Goal: Obtain resource: Obtain resource

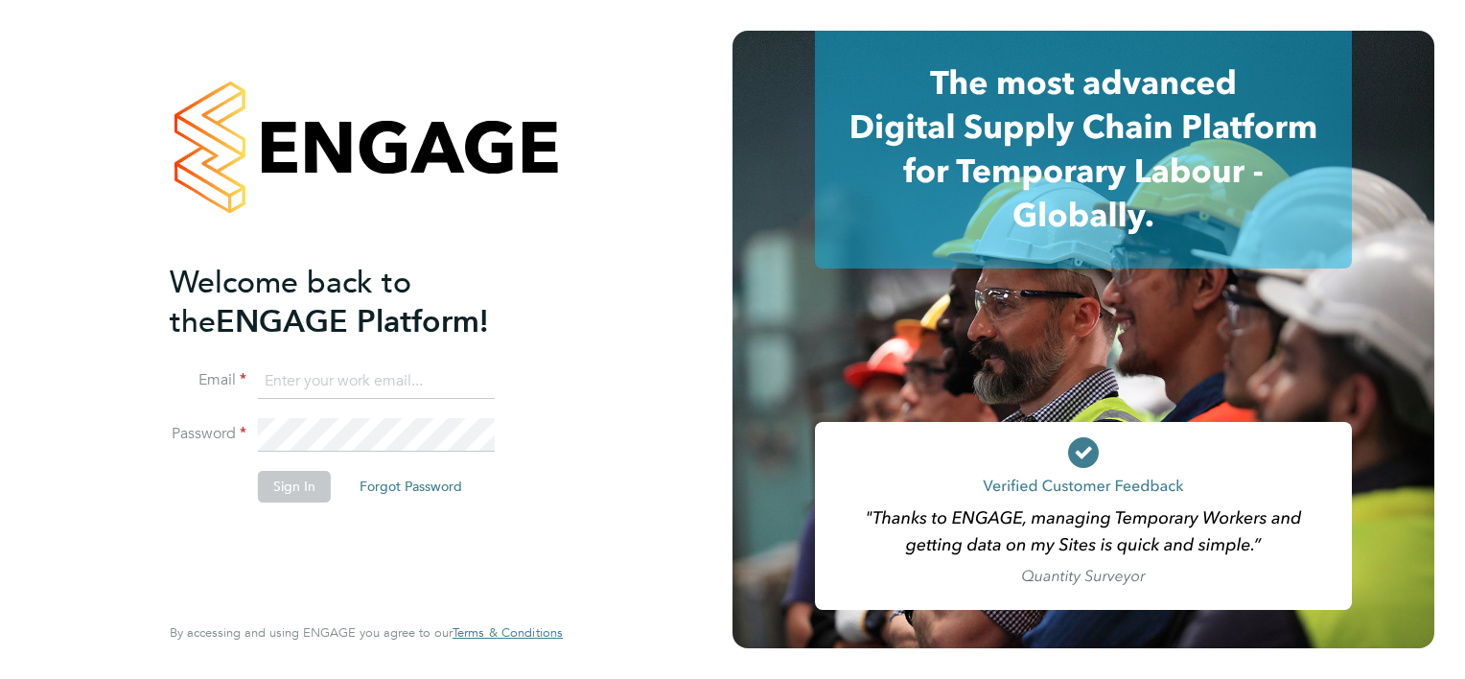
type input "[PERSON_NAME][EMAIL_ADDRESS][PERSON_NAME][PERSON_NAME][DOMAIN_NAME]"
click at [388, 583] on div "Welcome back to the ENGAGE Platform! Email [PERSON_NAME][EMAIL_ADDRESS][PERSON_…" at bounding box center [357, 435] width 374 height 345
click at [301, 482] on button "Sign In" at bounding box center [294, 486] width 73 height 31
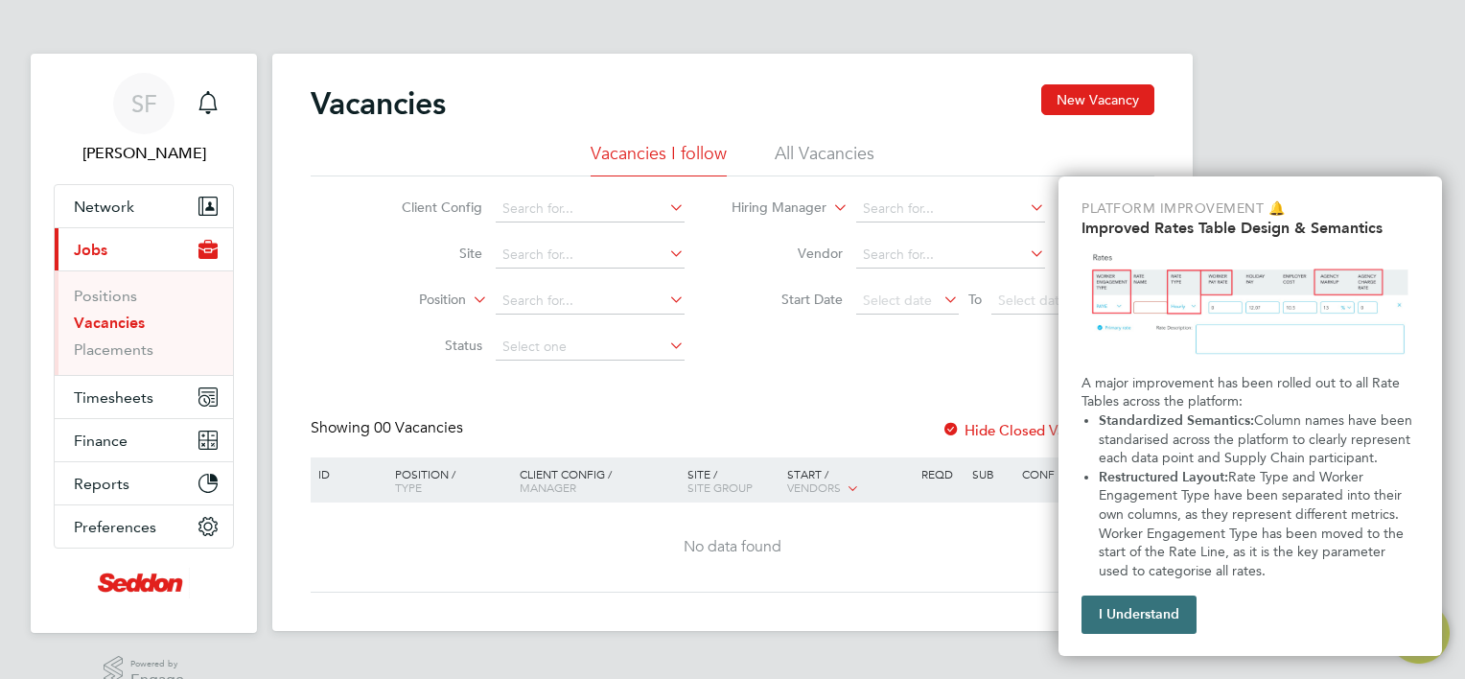
click at [1116, 614] on button "I Understand" at bounding box center [1138, 614] width 115 height 38
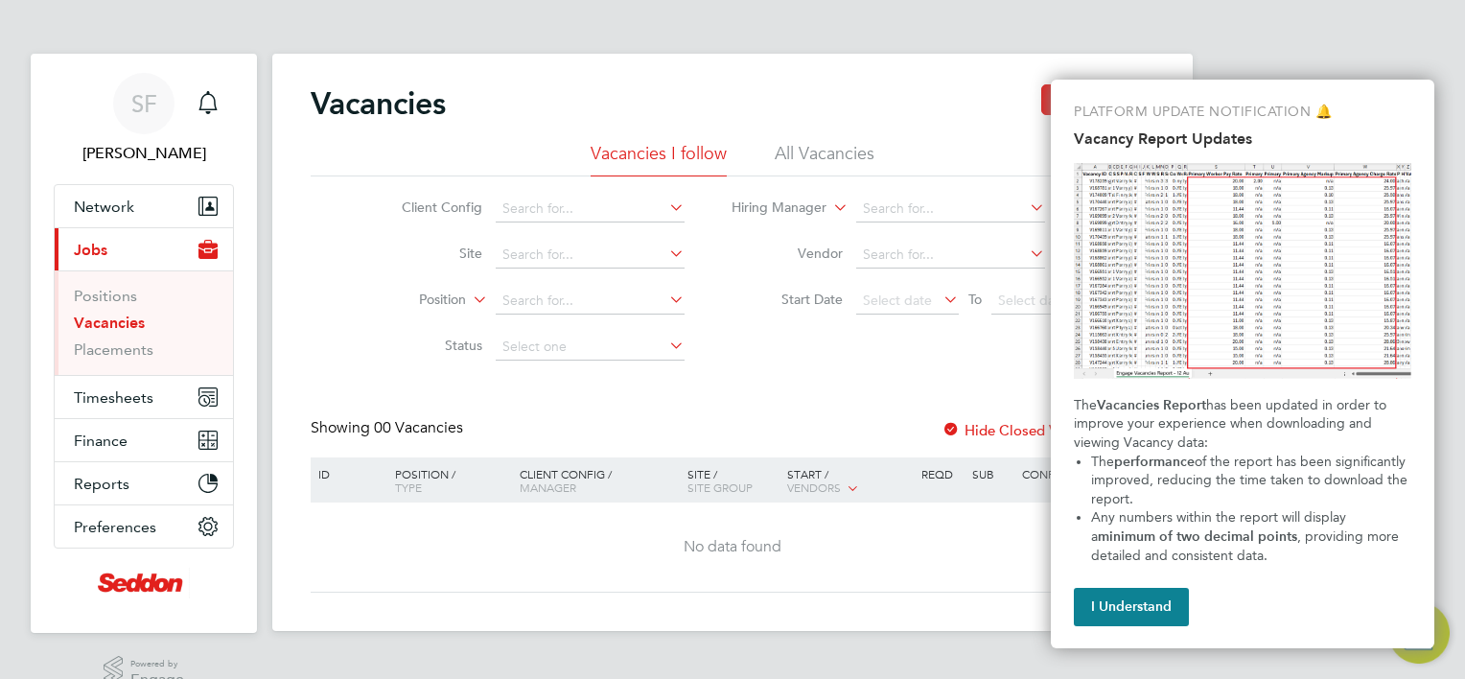
click at [1116, 614] on button "I Understand" at bounding box center [1131, 607] width 115 height 38
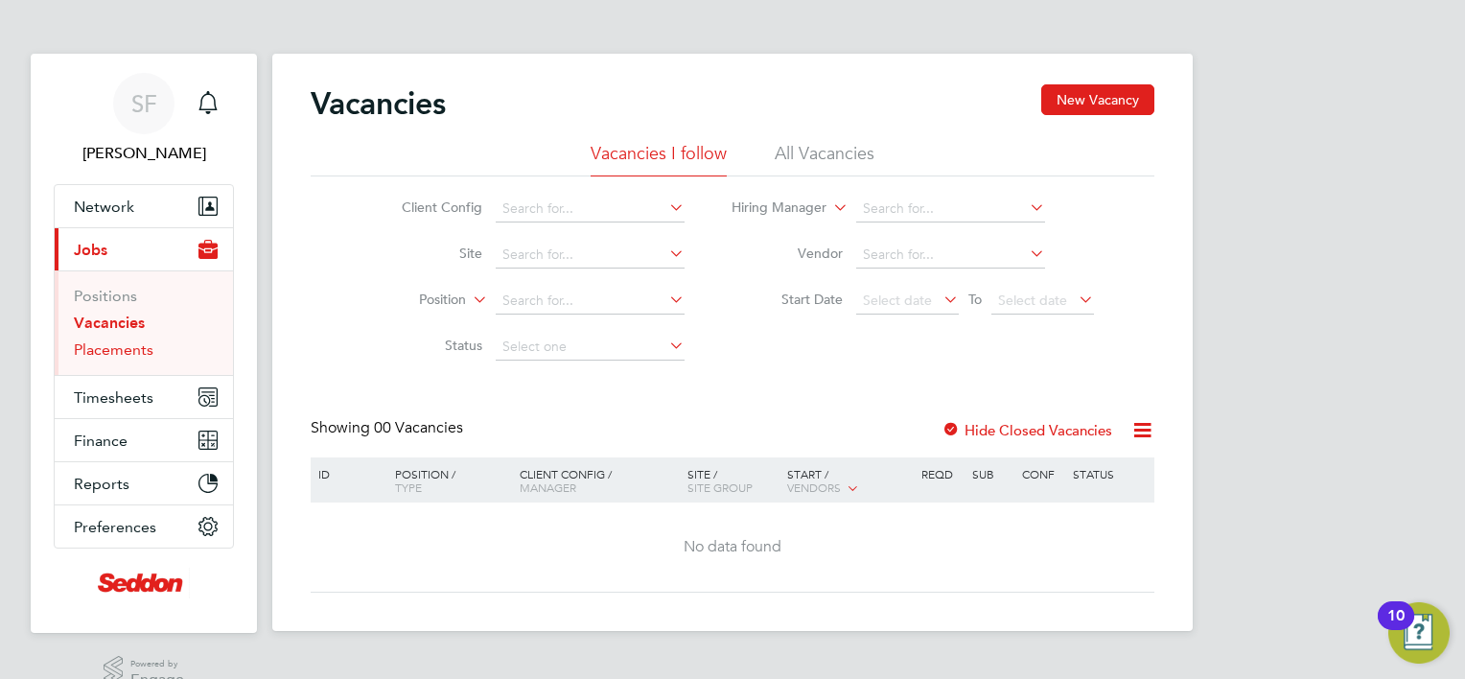
click at [104, 351] on link "Placements" at bounding box center [114, 349] width 80 height 18
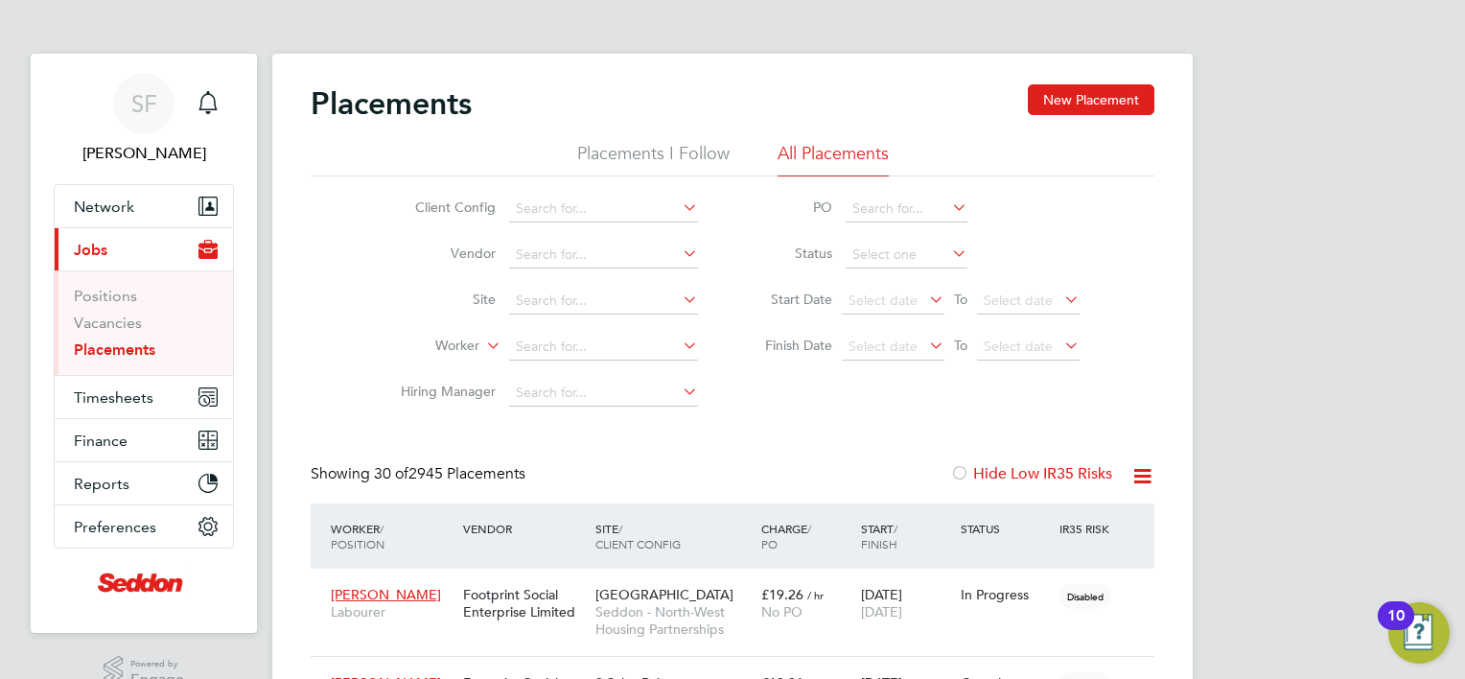
click at [1081, 465] on label "Hide Low IR35 Risks" at bounding box center [1031, 473] width 162 height 19
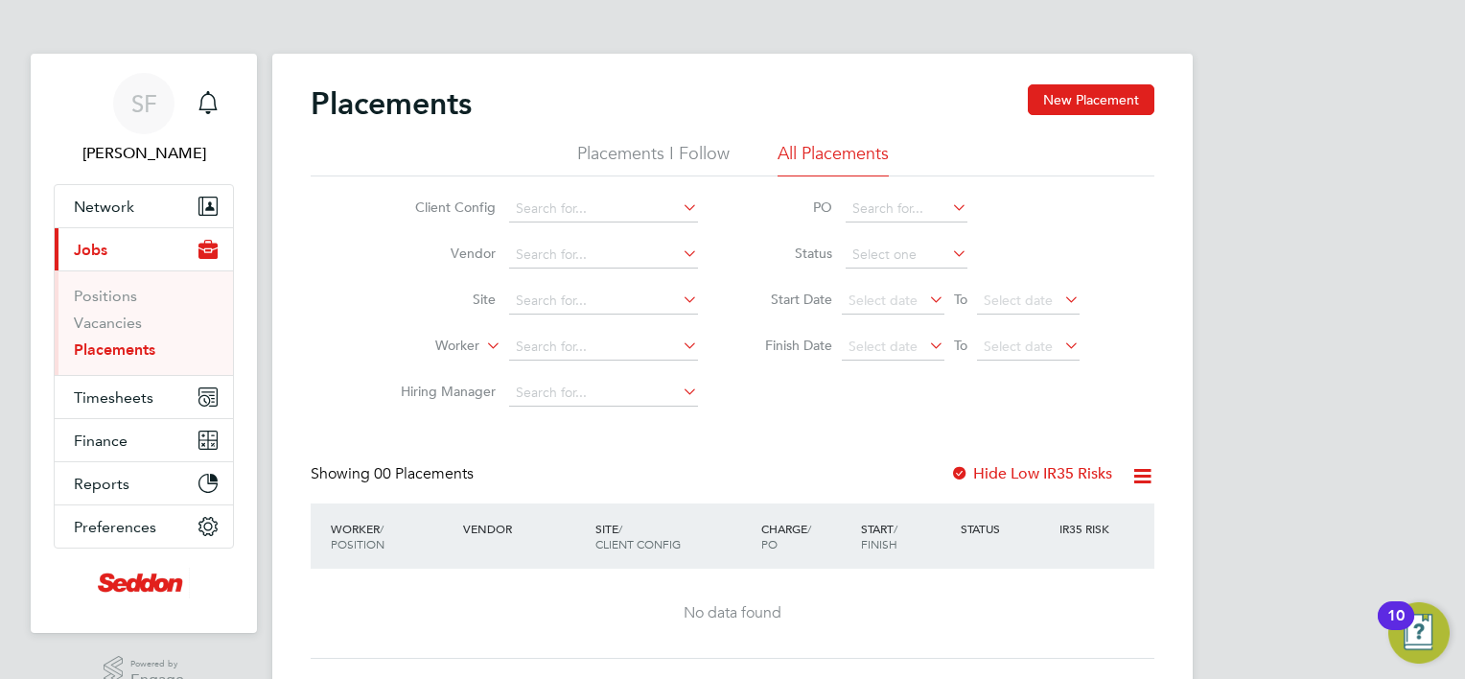
click at [1146, 477] on icon at bounding box center [1142, 476] width 24 height 24
click at [1035, 525] on li "Download Placements Report" at bounding box center [1048, 521] width 204 height 27
